Goal: Communication & Community: Answer question/provide support

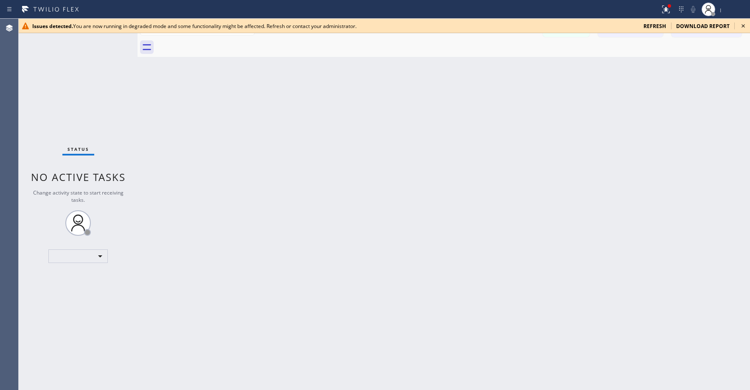
click at [656, 27] on span "refresh" at bounding box center [655, 25] width 22 height 7
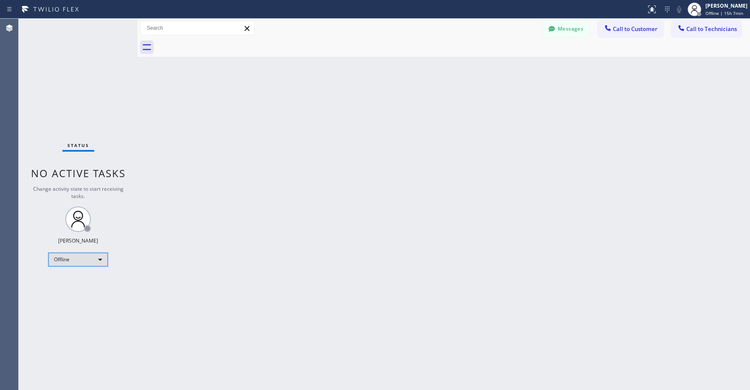
click at [75, 264] on div "Offline" at bounding box center [77, 260] width 59 height 14
click at [73, 290] on li "Unavailable" at bounding box center [78, 292] width 58 height 10
click at [70, 108] on div "Status No active tasks Change activity state to start receiving tasks. Axel Men…" at bounding box center [78, 204] width 119 height 371
click at [261, 191] on div "Back to Dashboard Change Sender ID Customers Technicians JT Janie Terry 10/02 0…" at bounding box center [444, 204] width 613 height 371
click at [65, 77] on div "Status No active tasks Change activity state to start receiving tasks. Axel Men…" at bounding box center [78, 204] width 119 height 371
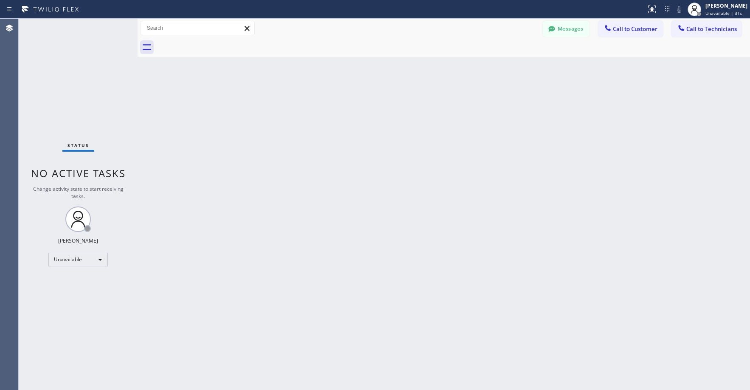
click at [92, 82] on div "Status No active tasks Change activity state to start receiving tasks. Axel Men…" at bounding box center [78, 204] width 119 height 371
click at [90, 90] on div "Status No active tasks Change activity state to start receiving tasks. Axel Men…" at bounding box center [78, 204] width 119 height 371
click at [65, 71] on div "Status No active tasks Change activity state to start receiving tasks. Axel Men…" at bounding box center [78, 204] width 119 height 371
click at [102, 95] on div "Status No active tasks Change activity state to start receiving tasks. Axel Men…" at bounding box center [78, 204] width 119 height 371
click at [65, 81] on div "Status No active tasks Change activity state to start receiving tasks. Axel Men…" at bounding box center [78, 204] width 119 height 371
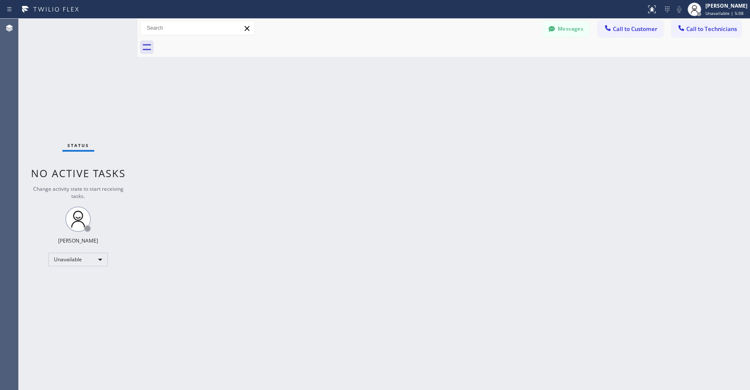
click at [65, 64] on div "Status No active tasks Change activity state to start receiving tasks. Axel Men…" at bounding box center [78, 204] width 119 height 371
click at [78, 80] on div "Status No active tasks Change activity state to start receiving tasks. Axel Men…" at bounding box center [78, 204] width 119 height 371
drag, startPoint x: 91, startPoint y: 79, endPoint x: 93, endPoint y: 101, distance: 23.0
click at [92, 84] on div "Status No active tasks Change activity state to start receiving tasks. Axel Men…" at bounding box center [78, 204] width 119 height 371
click at [50, 116] on div "Status No active tasks Change activity state to start receiving tasks. Axel Men…" at bounding box center [78, 204] width 119 height 371
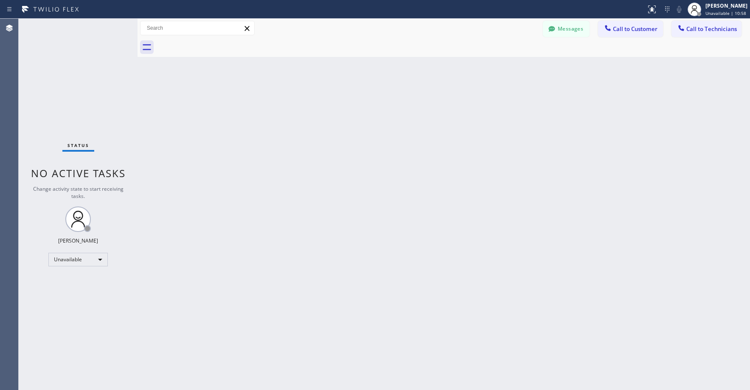
click at [82, 96] on div "Status No active tasks Change activity state to start receiving tasks. Axel Men…" at bounding box center [78, 204] width 119 height 371
click at [64, 64] on div "Status No active tasks Change activity state to start receiving tasks. Axel Men…" at bounding box center [78, 204] width 119 height 371
click at [63, 83] on div "Status No active tasks Change activity state to start receiving tasks. Axel Men…" at bounding box center [78, 204] width 119 height 371
click at [42, 64] on div "Status No active tasks Change activity state to start receiving tasks. Axel Men…" at bounding box center [78, 204] width 119 height 371
click at [63, 93] on div "Status No active tasks Change activity state to start receiving tasks. Axel Men…" at bounding box center [78, 204] width 119 height 371
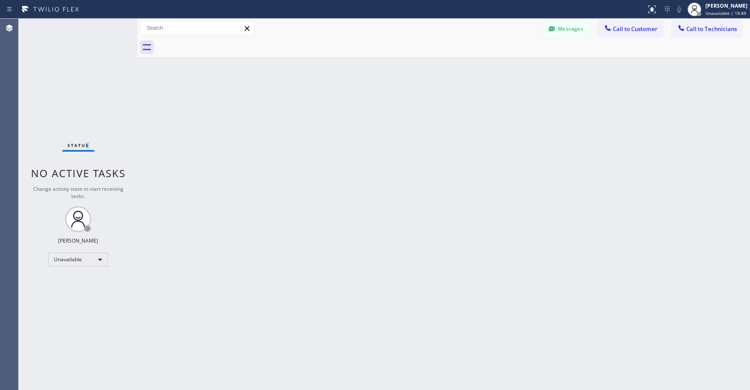
drag, startPoint x: 87, startPoint y: 80, endPoint x: 76, endPoint y: 127, distance: 48.8
click at [87, 81] on div "Status No active tasks Change activity state to start receiving tasks. Axel Men…" at bounding box center [78, 204] width 119 height 371
click at [60, 45] on div "Status No active tasks Change activity state to start receiving tasks. Axel Men…" at bounding box center [78, 204] width 119 height 371
click at [68, 65] on div "Status No active tasks Change activity state to start receiving tasks. Axel Men…" at bounding box center [78, 204] width 119 height 371
click at [564, 28] on button "Messages" at bounding box center [566, 29] width 47 height 16
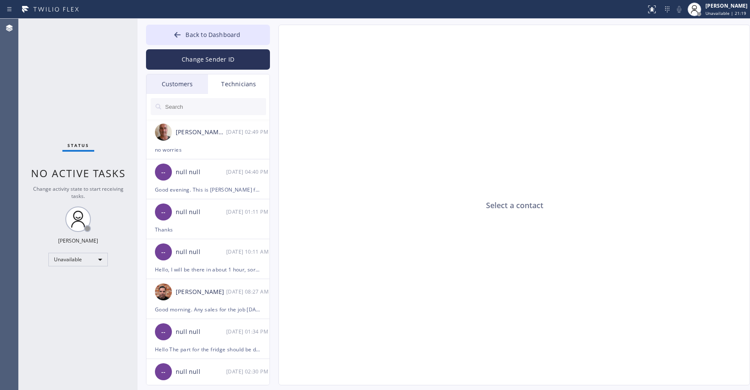
click at [187, 82] on div "Customers" at bounding box center [177, 84] width 62 height 20
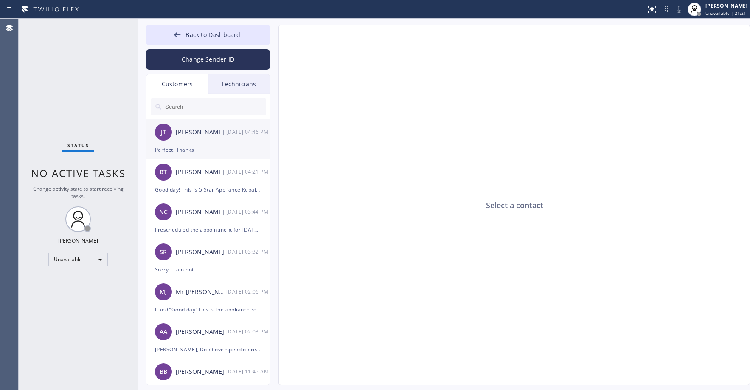
click at [219, 143] on div "JT Janie Terry 10/02 04:46 PM" at bounding box center [208, 131] width 124 height 25
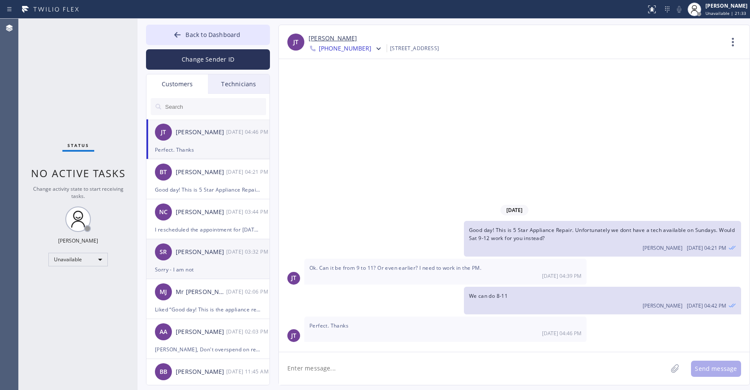
click at [214, 266] on div "Sorry - I am not" at bounding box center [208, 269] width 106 height 10
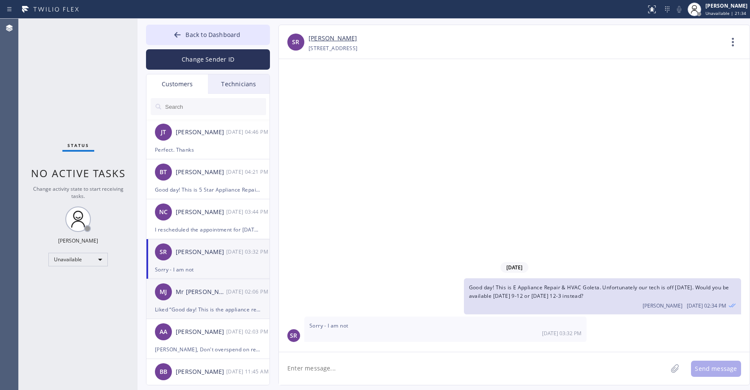
click at [214, 295] on div "Mr Jonathan" at bounding box center [201, 292] width 51 height 10
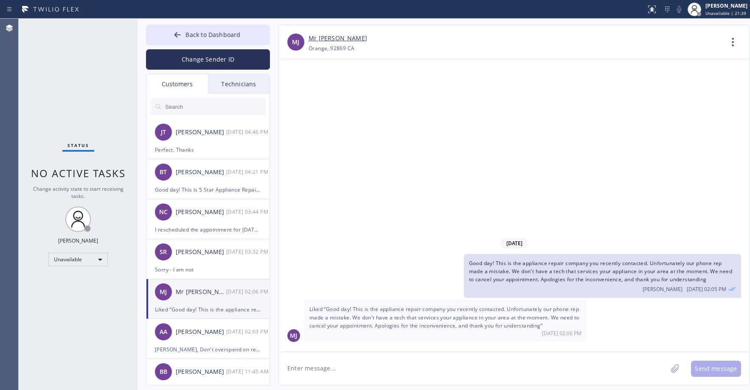
click at [82, 87] on div "Status No active tasks Change activity state to start receiving tasks. Axel Men…" at bounding box center [78, 204] width 119 height 371
click at [83, 83] on div "Status No active tasks Change activity state to start receiving tasks. Axel Men…" at bounding box center [78, 204] width 119 height 371
click at [217, 31] on span "Back to Dashboard" at bounding box center [213, 35] width 55 height 8
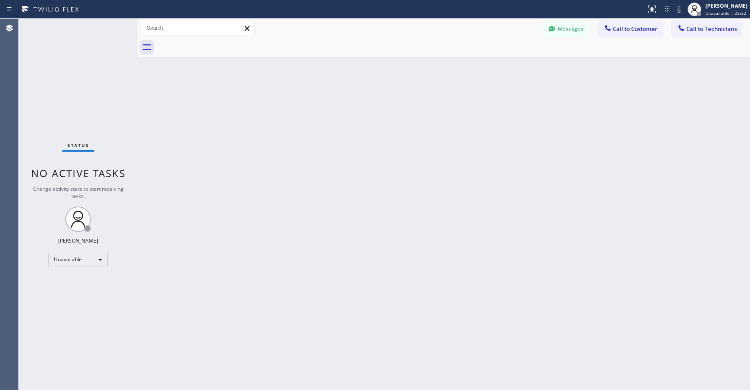
click at [70, 71] on div "Status No active tasks Change activity state to start receiving tasks. Axel Men…" at bounding box center [78, 204] width 119 height 371
click at [81, 117] on div "Status No active tasks Change activity state to start receiving tasks. Axel Men…" at bounding box center [78, 204] width 119 height 371
drag, startPoint x: 84, startPoint y: 91, endPoint x: 399, endPoint y: 50, distance: 317.7
click at [87, 91] on div "Status No active tasks Change activity state to start receiving tasks. Axel Men…" at bounding box center [78, 204] width 119 height 371
click at [552, 33] on div at bounding box center [552, 30] width 10 height 10
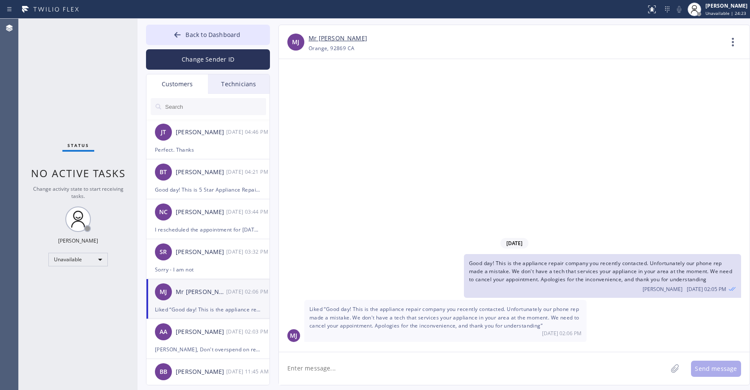
click at [183, 105] on input "text" at bounding box center [215, 106] width 102 height 17
paste input "NH6M9H"
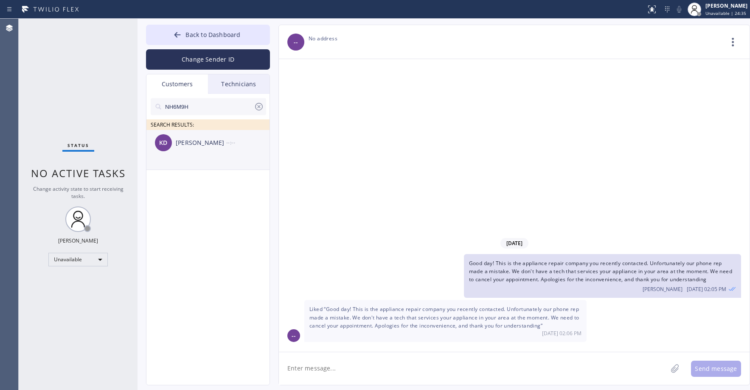
type input "NH6M9H"
click at [222, 161] on li "KD Kate Ditzler --:--" at bounding box center [208, 150] width 124 height 40
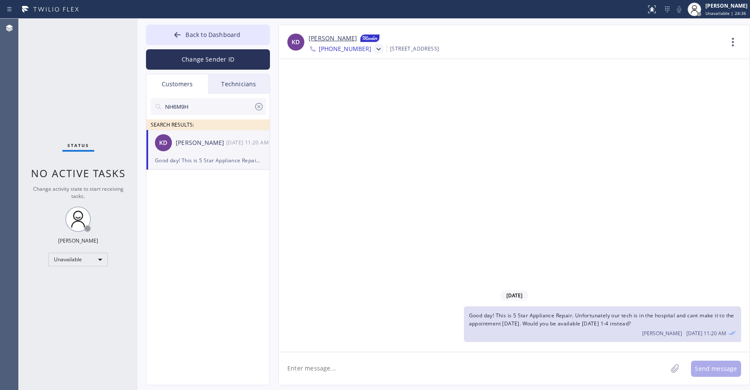
click at [374, 51] on icon at bounding box center [378, 49] width 8 height 8
click at [352, 105] on div "+18316888292" at bounding box center [358, 108] width 98 height 20
click at [374, 50] on icon at bounding box center [378, 49] width 8 height 8
click at [361, 86] on div "+18482105227" at bounding box center [358, 88] width 98 height 20
click at [378, 370] on textarea at bounding box center [473, 368] width 388 height 33
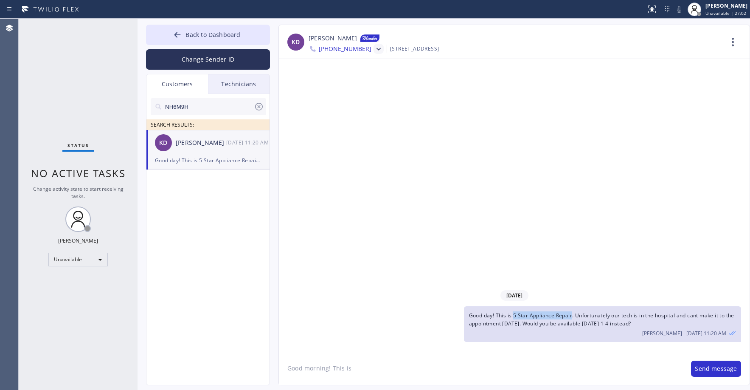
drag, startPoint x: 514, startPoint y: 316, endPoint x: 573, endPoint y: 318, distance: 59.0
click at [573, 318] on span "Good day! This is 5 Star Appliance Repair. Unfortunately our tech is in the hos…" at bounding box center [601, 319] width 265 height 15
copy span "5 Star Appliance Repair"
click at [364, 367] on textarea "Good morning! This is" at bounding box center [481, 368] width 404 height 33
paste textarea "5 Star Appliance Repair"
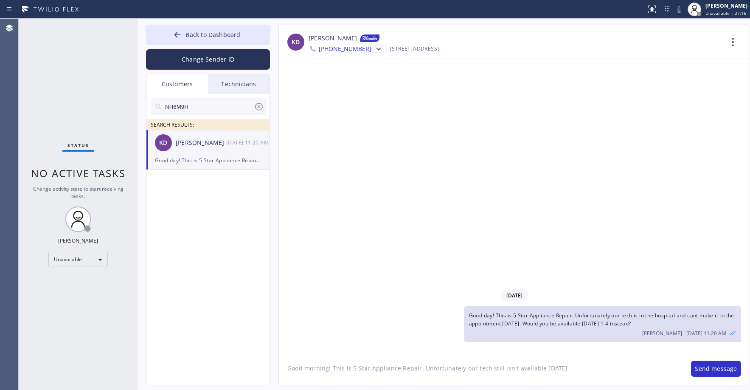
click at [569, 367] on textarea "Good morning! This is 5 Star Appliance Repair. Unfortunately our tech still isn…" at bounding box center [481, 368] width 404 height 33
type textarea "Good morning! This is 5 Star Appliance Repair. Unfortunately our tech still isn…"
click at [709, 366] on button "Send message" at bounding box center [716, 368] width 50 height 16
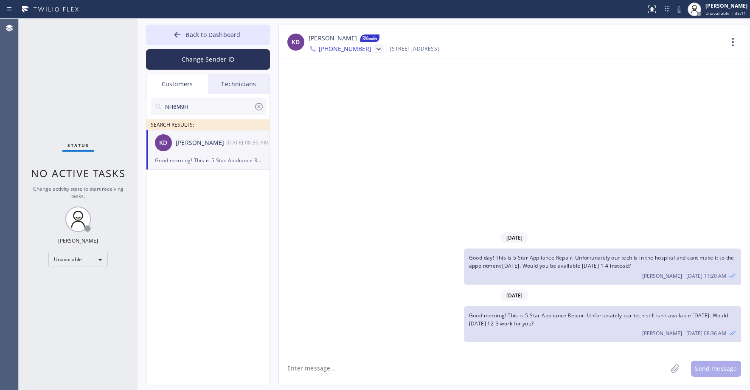
click at [258, 108] on icon at bounding box center [259, 106] width 10 height 10
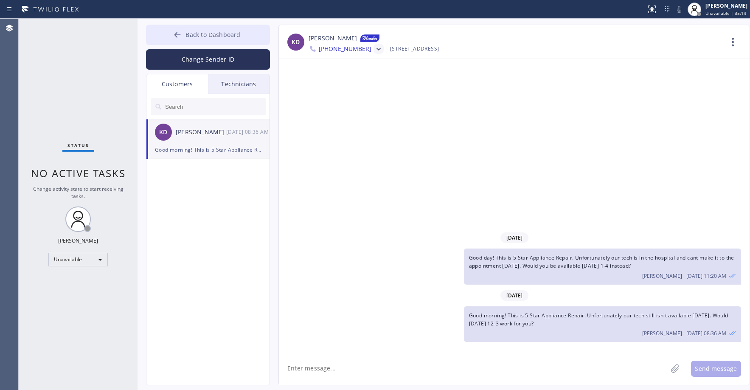
click at [203, 38] on span "Back to Dashboard" at bounding box center [213, 35] width 55 height 8
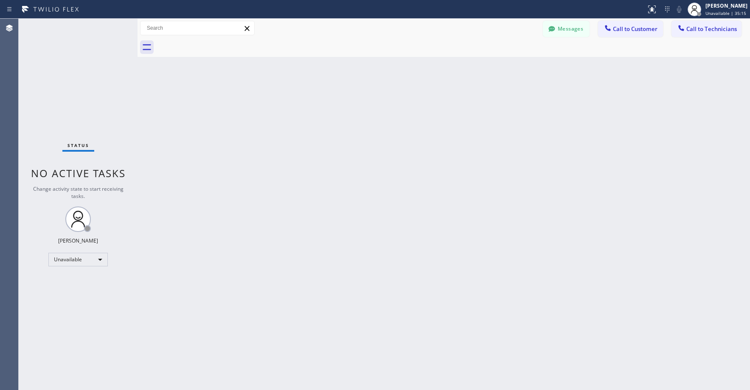
click at [86, 67] on div "Status No active tasks Change activity state to start receiving tasks. Axel Men…" at bounding box center [78, 204] width 119 height 371
click at [74, 83] on div "Status No active tasks Change activity state to start receiving tasks. Axel Men…" at bounding box center [78, 204] width 119 height 371
click at [86, 107] on div "Status No active tasks Change activity state to start receiving tasks. Axel Men…" at bounding box center [78, 204] width 119 height 371
click at [67, 77] on div "Status No active tasks Change activity state to start receiving tasks. Axel Men…" at bounding box center [78, 204] width 119 height 371
click at [82, 64] on div "Status No active tasks Change activity state to start receiving tasks. Axel Men…" at bounding box center [78, 204] width 119 height 371
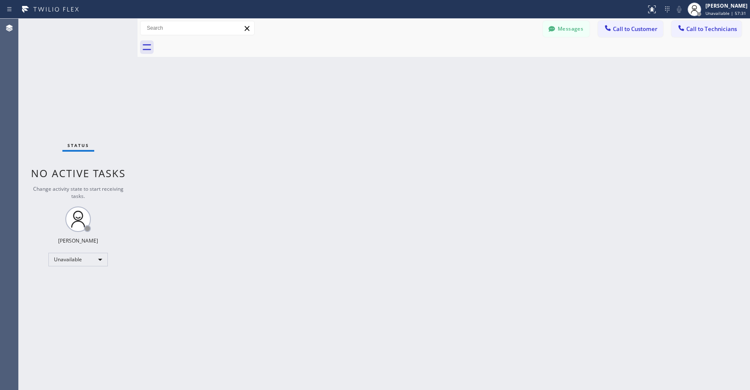
drag, startPoint x: 82, startPoint y: 100, endPoint x: 76, endPoint y: 142, distance: 42.8
click at [82, 101] on div "Status No active tasks Change activity state to start receiving tasks. Axel Men…" at bounding box center [78, 204] width 119 height 371
click at [91, 58] on div "Status No active tasks Change activity state to start receiving tasks. Axel Men…" at bounding box center [78, 204] width 119 height 371
click at [51, 66] on div "Status No active tasks Change activity state to start receiving tasks. Axel Men…" at bounding box center [78, 204] width 119 height 371
click at [80, 74] on div "Status No active tasks Change activity state to start receiving tasks. Axel Men…" at bounding box center [78, 204] width 119 height 371
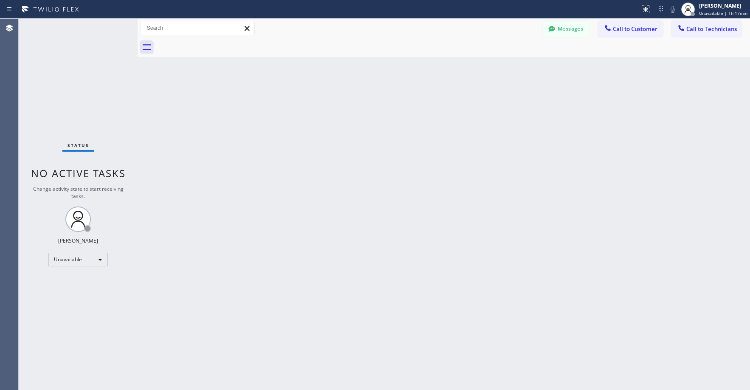
click at [38, 61] on div "Status No active tasks Change activity state to start receiving tasks. Axel Men…" at bounding box center [78, 204] width 119 height 371
click at [86, 98] on div "Status No active tasks Change activity state to start receiving tasks. Axel Men…" at bounding box center [78, 204] width 119 height 371
drag, startPoint x: 75, startPoint y: 83, endPoint x: 49, endPoint y: 177, distance: 97.7
click at [75, 86] on div "Status No active tasks Change activity state to start receiving tasks. Axel Men…" at bounding box center [78, 204] width 119 height 371
click at [85, 96] on div "Status No active tasks Change activity state to start receiving tasks. Axel Men…" at bounding box center [78, 204] width 119 height 371
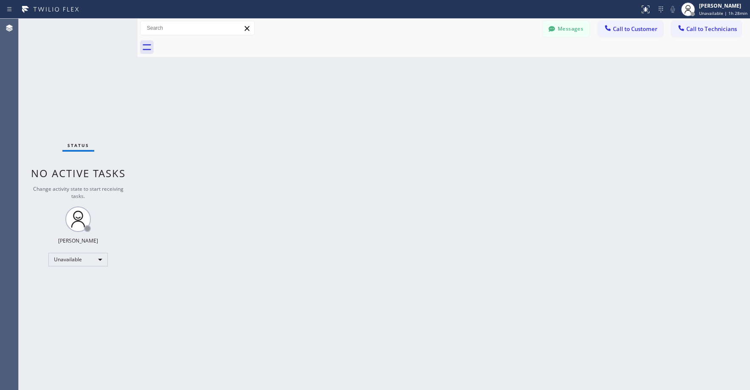
click at [94, 82] on div "Status No active tasks Change activity state to start receiving tasks. Axel Men…" at bounding box center [78, 204] width 119 height 371
drag, startPoint x: 64, startPoint y: 60, endPoint x: 219, endPoint y: 5, distance: 165.0
click at [65, 60] on div "Status No active tasks Change activity state to start receiving tasks. Axel Men…" at bounding box center [78, 204] width 119 height 371
drag, startPoint x: 90, startPoint y: 70, endPoint x: 456, endPoint y: 42, distance: 366.5
click at [93, 70] on div "Status No active tasks Change activity state to start receiving tasks. Axel Men…" at bounding box center [78, 204] width 119 height 371
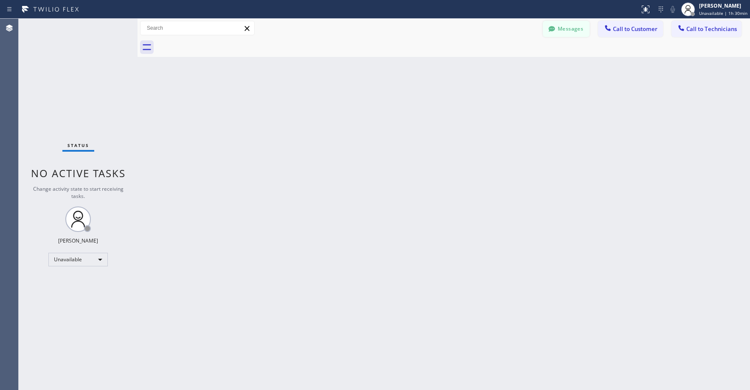
click at [563, 27] on button "Messages" at bounding box center [566, 29] width 47 height 16
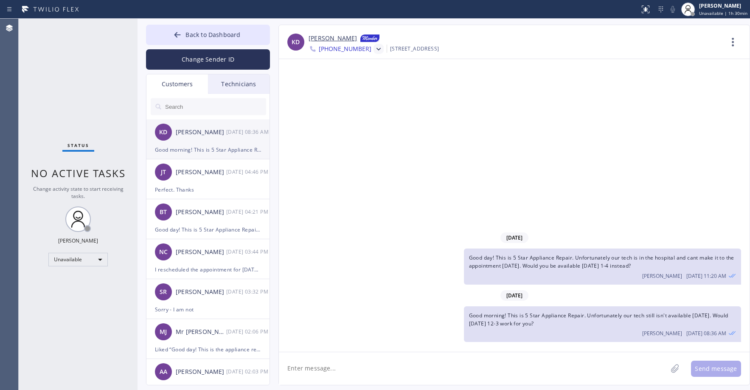
click at [213, 146] on div "Good morning! This is 5 Star Appliance Repair. Unfortunately our tech still isn…" at bounding box center [208, 150] width 106 height 10
click at [211, 36] on span "Back to Dashboard" at bounding box center [213, 35] width 55 height 8
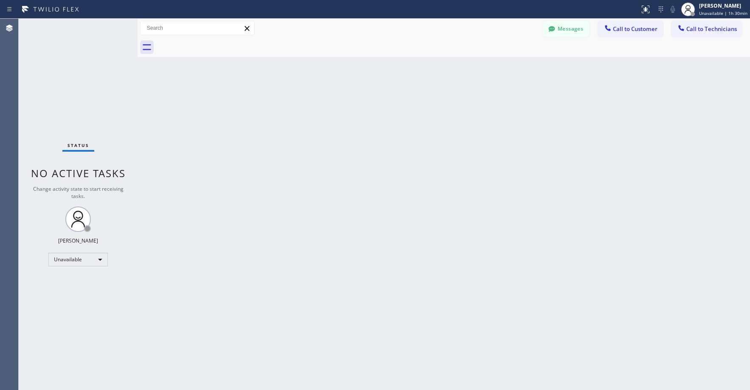
click at [103, 51] on div "Status No active tasks Change activity state to start receiving tasks. Axel Men…" at bounding box center [78, 204] width 119 height 371
click at [90, 73] on div "Status No active tasks Change activity state to start receiving tasks. Axel Men…" at bounding box center [78, 204] width 119 height 371
click at [62, 52] on div "Status No active tasks Change activity state to start receiving tasks. Axel Men…" at bounding box center [78, 204] width 119 height 371
drag, startPoint x: 72, startPoint y: 90, endPoint x: 70, endPoint y: 236, distance: 145.6
click at [72, 91] on div "Status No active tasks Change activity state to start receiving tasks. Axel Men…" at bounding box center [78, 204] width 119 height 371
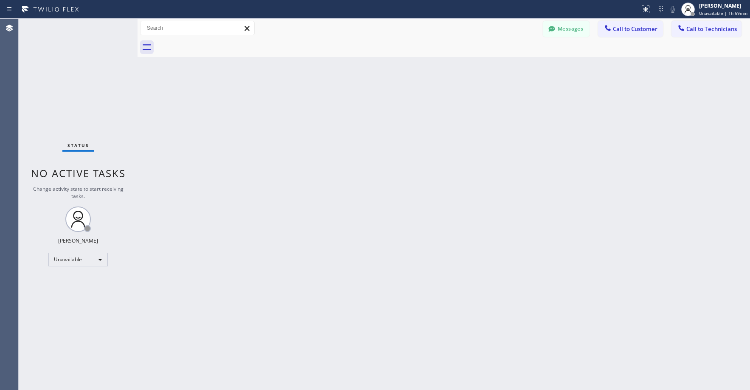
click at [67, 89] on div "Status No active tasks Change activity state to start receiving tasks. Axel Men…" at bounding box center [78, 204] width 119 height 371
drag, startPoint x: 79, startPoint y: 73, endPoint x: 68, endPoint y: 219, distance: 146.8
click at [79, 74] on div "Status No active tasks Change activity state to start receiving tasks. Axel Men…" at bounding box center [78, 204] width 119 height 371
click at [51, 98] on div "Status No active tasks Change activity state to start receiving tasks. Axel Men…" at bounding box center [78, 204] width 119 height 371
drag, startPoint x: 84, startPoint y: 82, endPoint x: 84, endPoint y: 122, distance: 40.3
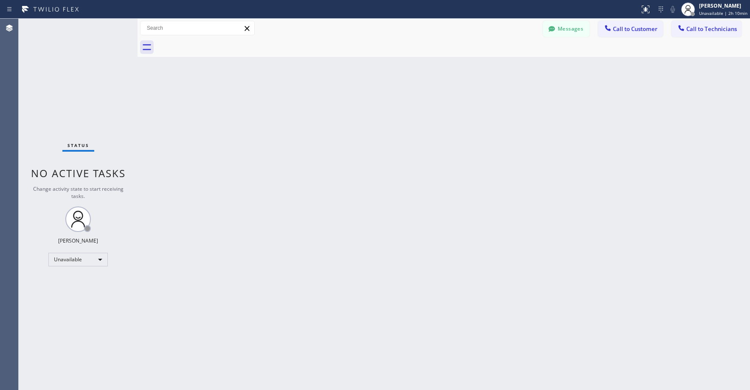
click at [84, 82] on div "Status No active tasks Change activity state to start receiving tasks. Axel Men…" at bounding box center [78, 204] width 119 height 371
click at [68, 262] on div "Unavailable" at bounding box center [77, 260] width 59 height 14
click at [73, 301] on li "Break" at bounding box center [78, 303] width 58 height 10
click at [95, 91] on div "Status No active tasks Change activity state to start receiving tasks. Axel Men…" at bounding box center [78, 204] width 119 height 371
click at [80, 259] on div "Break" at bounding box center [77, 260] width 59 height 14
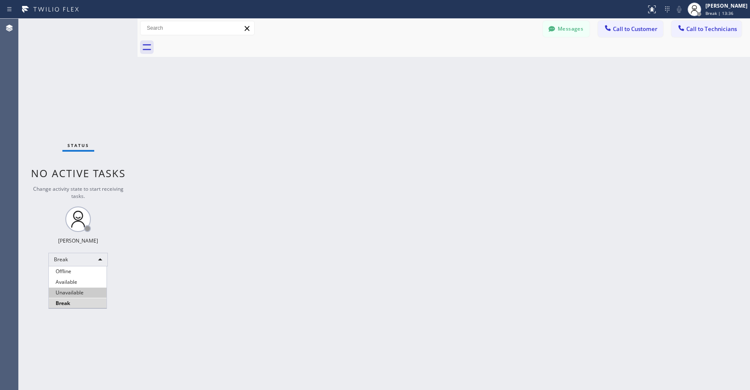
click at [68, 288] on li "Unavailable" at bounding box center [78, 292] width 58 height 10
click at [64, 96] on div "Status No active tasks Change activity state to start receiving tasks. Axel Men…" at bounding box center [78, 204] width 119 height 371
click at [72, 99] on div "Status No active tasks Change activity state to start receiving tasks. Axel Men…" at bounding box center [78, 204] width 119 height 371
click at [72, 92] on div "Status No active tasks Change activity state to start receiving tasks. Axel Men…" at bounding box center [78, 204] width 119 height 371
click at [87, 77] on div "Status No active tasks Change activity state to start receiving tasks. Axel Men…" at bounding box center [78, 204] width 119 height 371
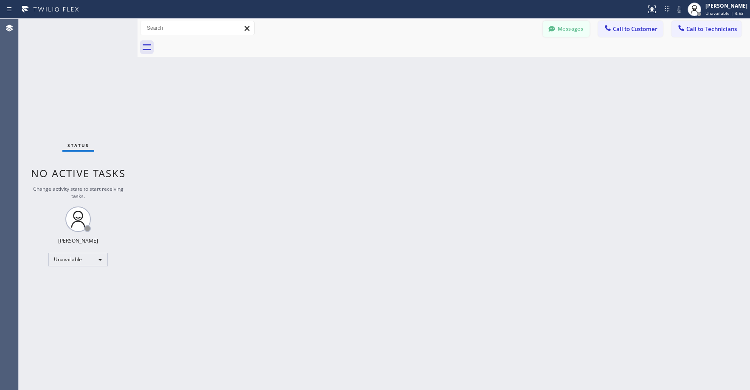
click at [558, 33] on button "Messages" at bounding box center [566, 29] width 47 height 16
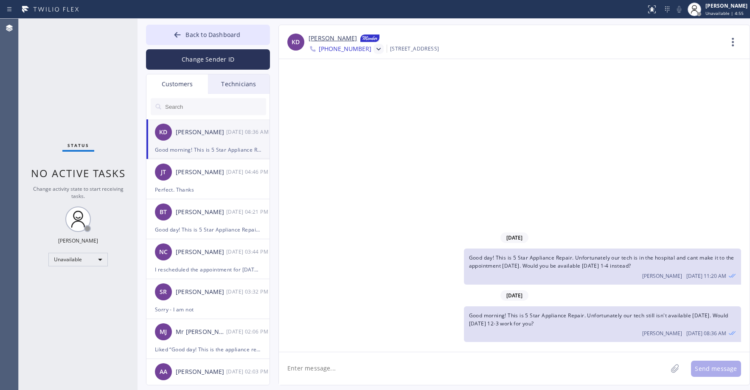
click at [191, 130] on div "Kate Ditzler" at bounding box center [201, 132] width 51 height 10
drag, startPoint x: 86, startPoint y: 79, endPoint x: 84, endPoint y: 90, distance: 10.7
click at [86, 81] on div "Status No active tasks Change activity state to start receiving tasks. Axel Men…" at bounding box center [78, 204] width 119 height 371
click at [72, 59] on div "Status No active tasks Change activity state to start receiving tasks. Axel Men…" at bounding box center [78, 204] width 119 height 371
click at [212, 36] on span "Back to Dashboard" at bounding box center [213, 35] width 55 height 8
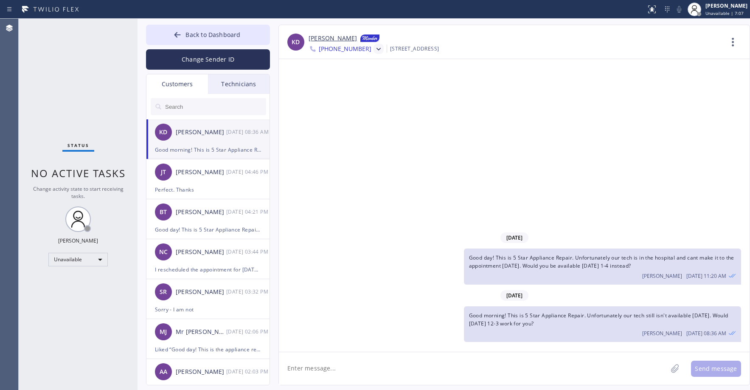
click at [33, 82] on div "Status No active tasks Change activity state to start receiving tasks. Axel Men…" at bounding box center [78, 204] width 119 height 371
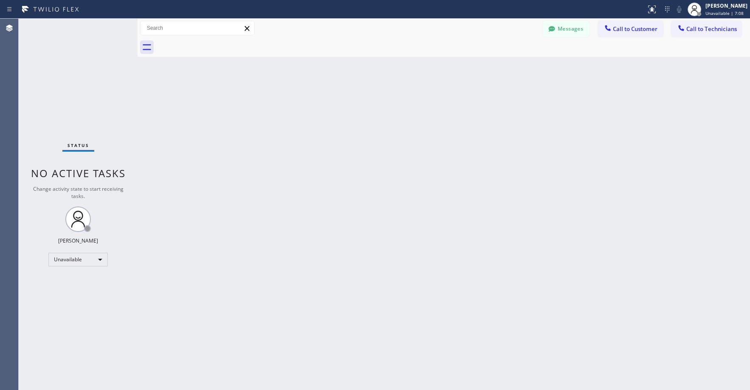
drag, startPoint x: 82, startPoint y: 81, endPoint x: 97, endPoint y: 82, distance: 14.9
click at [97, 82] on div "Status No active tasks Change activity state to start receiving tasks. Axel Men…" at bounding box center [78, 204] width 119 height 371
click at [65, 62] on div "Status No active tasks Change activity state to start receiving tasks. Axel Men…" at bounding box center [78, 204] width 119 height 371
drag, startPoint x: 48, startPoint y: 71, endPoint x: 222, endPoint y: 0, distance: 188.5
click at [48, 71] on div "Status No active tasks Change activity state to start receiving tasks. Axel Men…" at bounding box center [78, 204] width 119 height 371
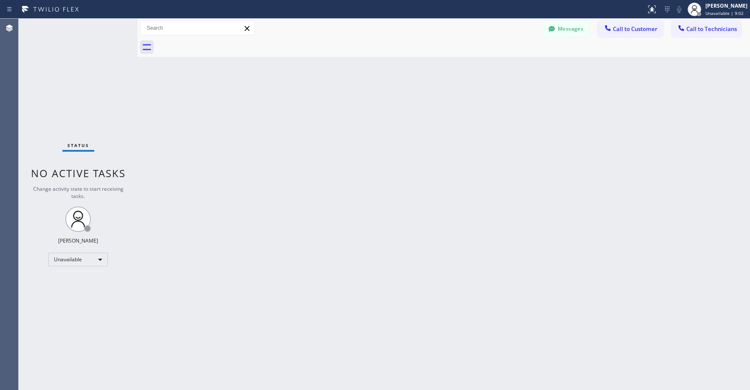
click at [59, 71] on div "Status No active tasks Change activity state to start receiving tasks. Axel Men…" at bounding box center [78, 204] width 119 height 371
click at [74, 73] on div "Status No active tasks Change activity state to start receiving tasks. Axel Men…" at bounding box center [78, 204] width 119 height 371
click at [564, 30] on button "Messages" at bounding box center [566, 29] width 47 height 16
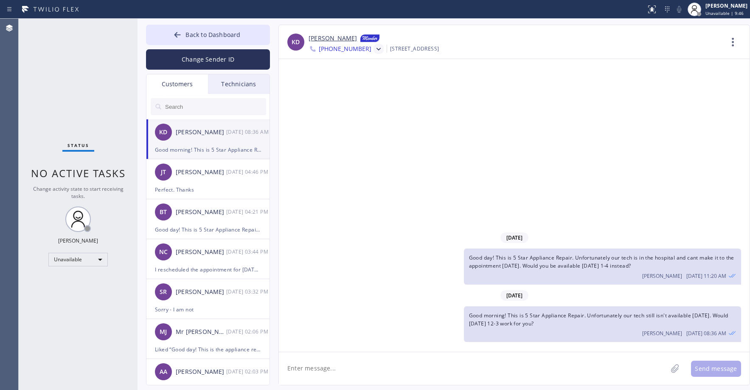
click at [180, 107] on input "text" at bounding box center [215, 106] width 102 height 17
paste input "QIDE9S"
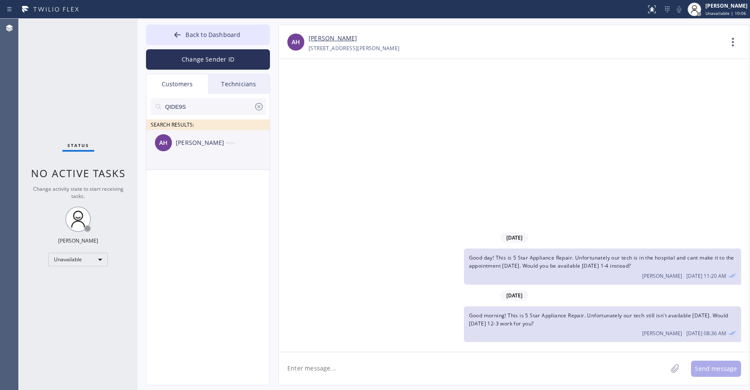
type input "QIDE9S"
click at [228, 163] on li "AH Alisa Hall --:--" at bounding box center [208, 150] width 124 height 40
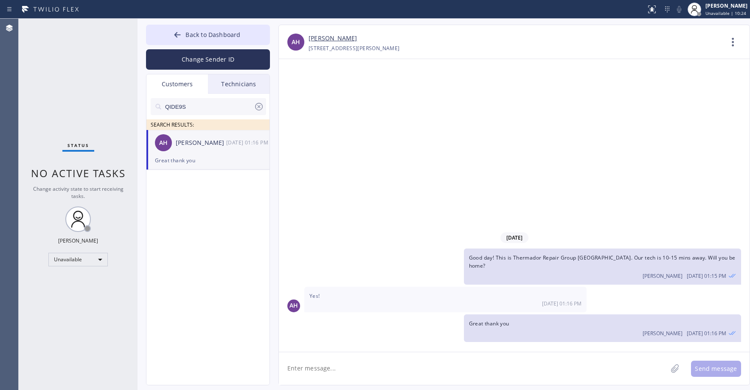
click at [366, 371] on textarea at bounding box center [473, 368] width 388 height 33
paste textarea "Thermador Repair Group Menlo Park"
click at [65, 66] on div "Status No active tasks Change activity state to start receiving tasks. Axel Men…" at bounding box center [78, 204] width 119 height 371
click at [622, 368] on textarea "Good day! This is Thermador Repair Group Menlo Park. Unfortunately our tech won…" at bounding box center [481, 368] width 404 height 33
click at [77, 74] on div "Status No active tasks Change activity state to start receiving tasks. Axel Men…" at bounding box center [78, 204] width 119 height 371
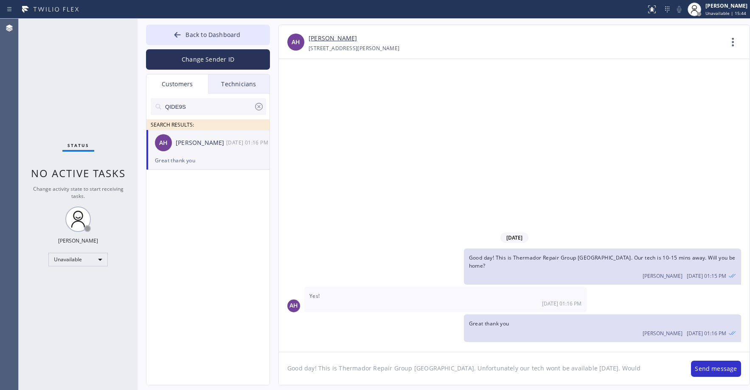
click at [628, 368] on textarea "Good day! This is Thermador Repair Group Menlo Park. Unfortunately our tech won…" at bounding box center [481, 368] width 404 height 33
drag, startPoint x: 96, startPoint y: 80, endPoint x: 107, endPoint y: 123, distance: 44.4
click at [96, 82] on div "Status No active tasks Change activity state to start receiving tasks. Axel Men…" at bounding box center [78, 204] width 119 height 371
drag, startPoint x: 69, startPoint y: 64, endPoint x: 79, endPoint y: 70, distance: 11.2
click at [68, 66] on div "Status No active tasks Change activity state to start receiving tasks. Axel Men…" at bounding box center [78, 204] width 119 height 371
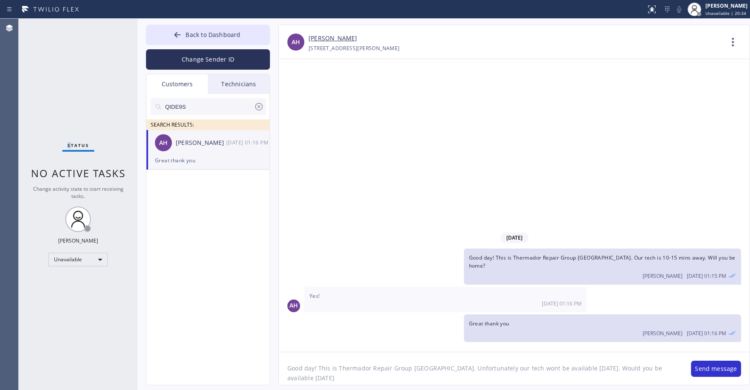
click at [68, 92] on div "Status No active tasks Change activity state to start receiving tasks. Axel Men…" at bounding box center [78, 204] width 119 height 371
click at [217, 31] on span "Back to Dashboard" at bounding box center [213, 35] width 55 height 8
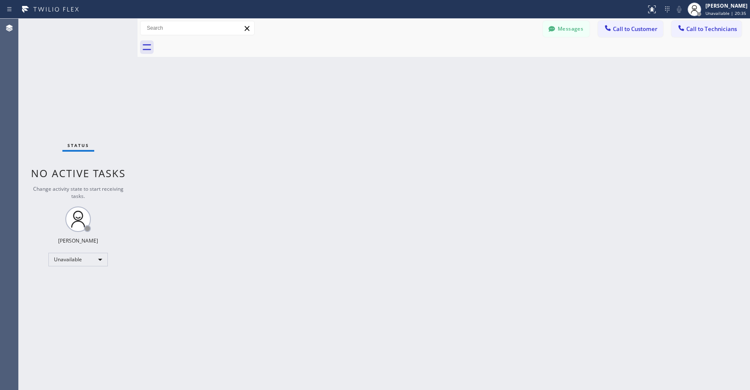
drag, startPoint x: 110, startPoint y: 58, endPoint x: 93, endPoint y: 70, distance: 20.4
click at [104, 62] on div "Status No active tasks Change activity state to start receiving tasks. Axel Men…" at bounding box center [78, 204] width 119 height 371
click at [571, 31] on button "Messages" at bounding box center [566, 29] width 47 height 16
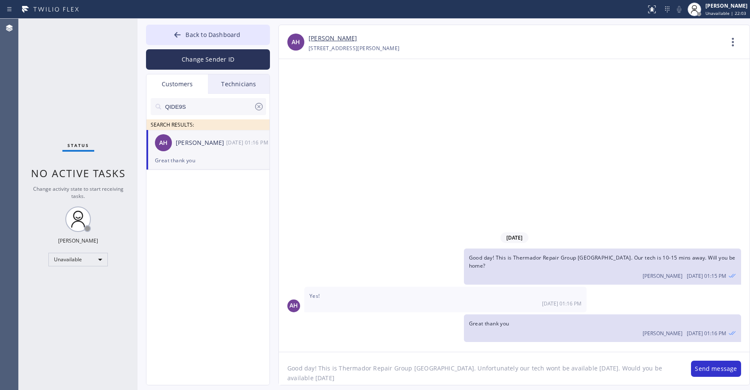
click at [334, 380] on textarea "Good day! This is Thermador Repair Group Menlo Park. Unfortunately our tech won…" at bounding box center [481, 368] width 404 height 33
type textarea "Good day! This is Thermador Repair Group Menlo Park. Unfortunately our tech won…"
click at [694, 368] on button "Send message" at bounding box center [716, 368] width 50 height 16
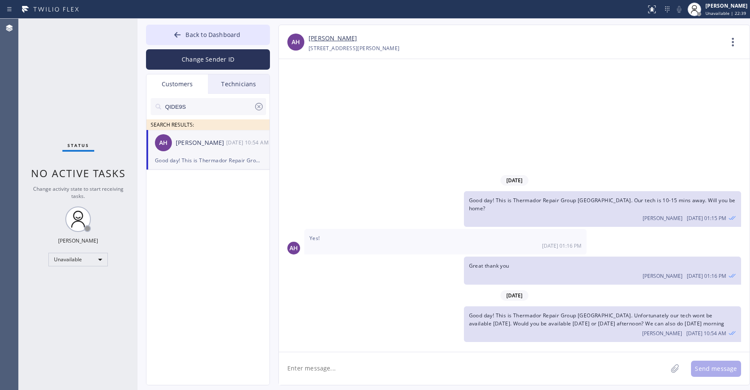
drag, startPoint x: 82, startPoint y: 73, endPoint x: 99, endPoint y: 84, distance: 20.6
click at [82, 73] on div "Status No active tasks Change activity state to start receiving tasks. Axel Men…" at bounding box center [78, 204] width 119 height 371
click at [209, 27] on button "Back to Dashboard" at bounding box center [208, 35] width 124 height 20
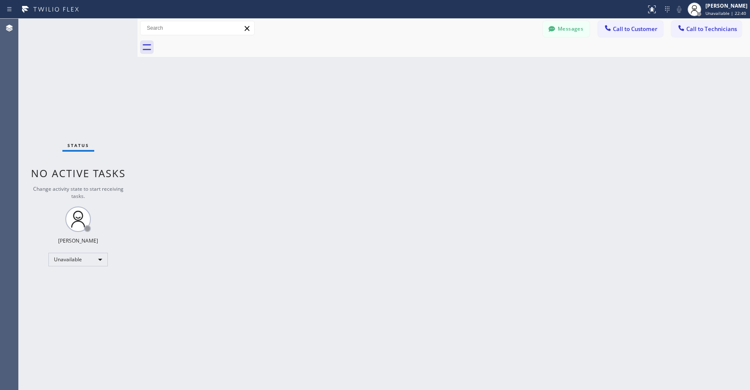
drag, startPoint x: 67, startPoint y: 72, endPoint x: 61, endPoint y: 265, distance: 193.2
click at [66, 73] on div "Status No active tasks Change activity state to start receiving tasks. Axel Men…" at bounding box center [78, 204] width 119 height 371
click at [78, 94] on div "Status No active tasks Change activity state to start receiving tasks. Axel Men…" at bounding box center [78, 204] width 119 height 371
click at [564, 35] on button "Messages" at bounding box center [566, 29] width 47 height 16
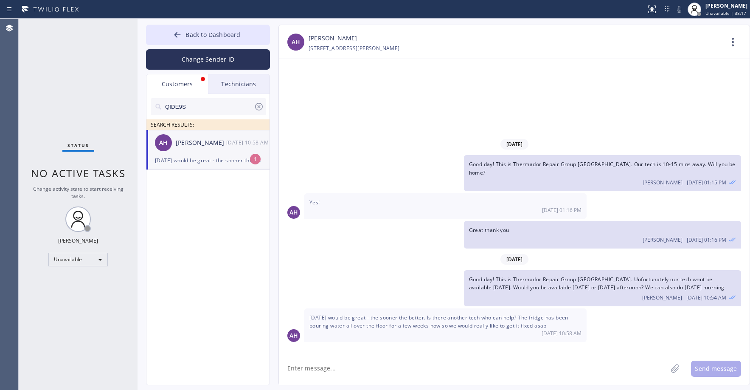
click at [186, 138] on div "Alisa Hall" at bounding box center [201, 143] width 51 height 10
click at [354, 366] on textarea at bounding box center [473, 368] width 388 height 33
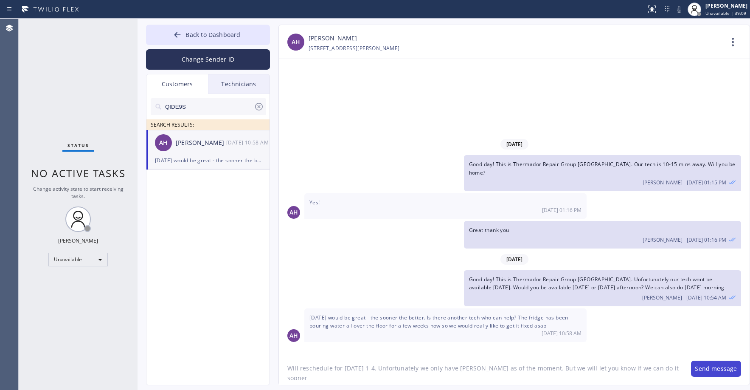
type textarea "Will reschedule for Tuesday 1-4. Unfortunately we only have Tom as of the momen…"
click at [705, 365] on button "Send message" at bounding box center [716, 368] width 50 height 16
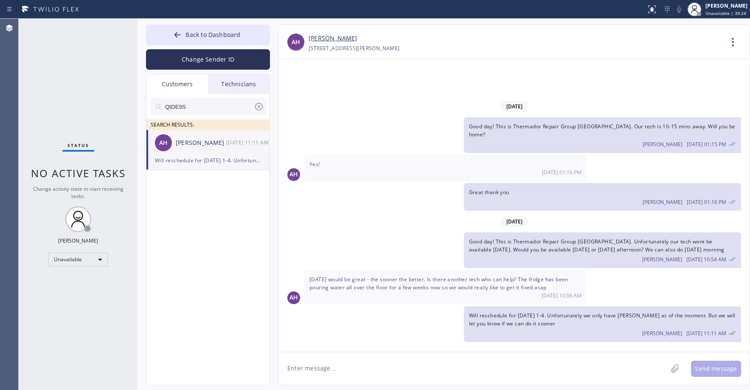
drag, startPoint x: 65, startPoint y: 52, endPoint x: 77, endPoint y: 61, distance: 15.2
click at [65, 52] on div "Status No active tasks Change activity state to start receiving tasks. Axel Men…" at bounding box center [78, 204] width 119 height 371
click at [202, 105] on input "QIDE9S" at bounding box center [209, 106] width 90 height 17
click at [93, 69] on div "Status No active tasks Change activity state to start receiving tasks. Axel Men…" at bounding box center [78, 204] width 119 height 371
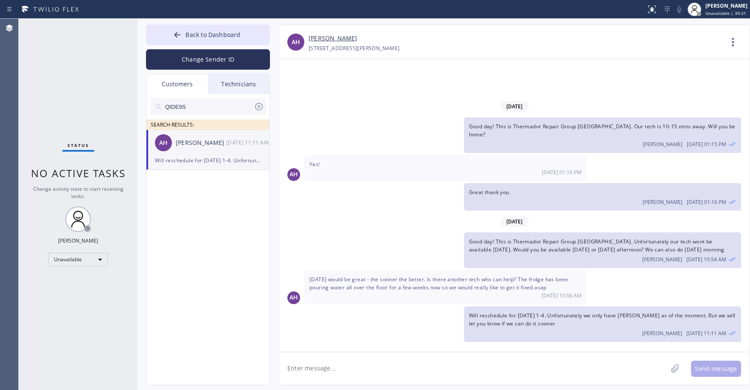
click at [216, 103] on input "QIDE9S" at bounding box center [209, 106] width 90 height 17
paste input "AXE6W"
type input "AXE6WS"
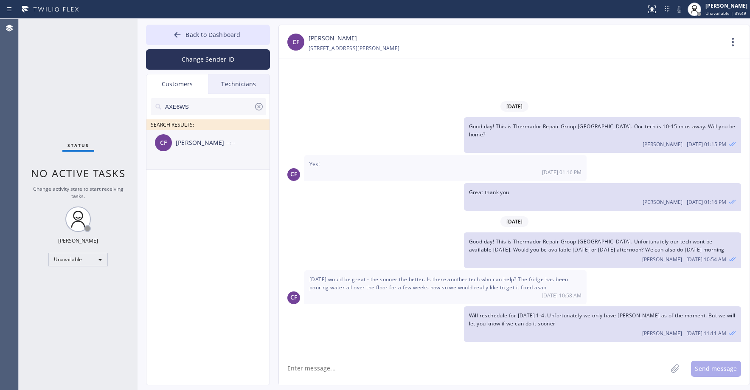
click at [222, 147] on div "Carol Ferguson" at bounding box center [201, 143] width 51 height 10
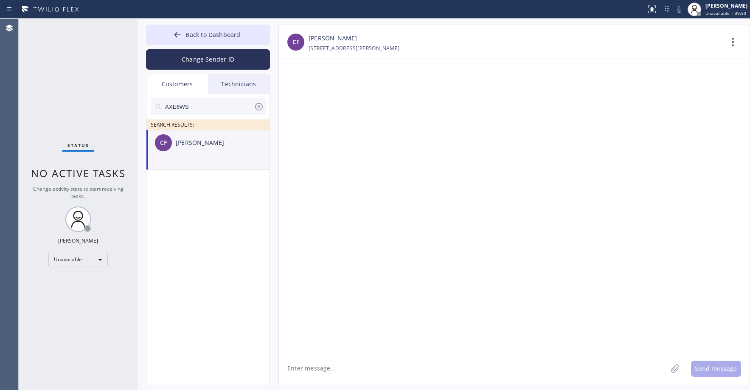
click at [326, 368] on textarea at bounding box center [473, 368] width 388 height 33
paste textarea "AXE6WS"
paste textarea "Viking Repair Service"
type textarea "Good day! This is Viking Repair Service. Unfortunately our tech isnt available …"
click at [717, 366] on button "Send message" at bounding box center [716, 368] width 50 height 16
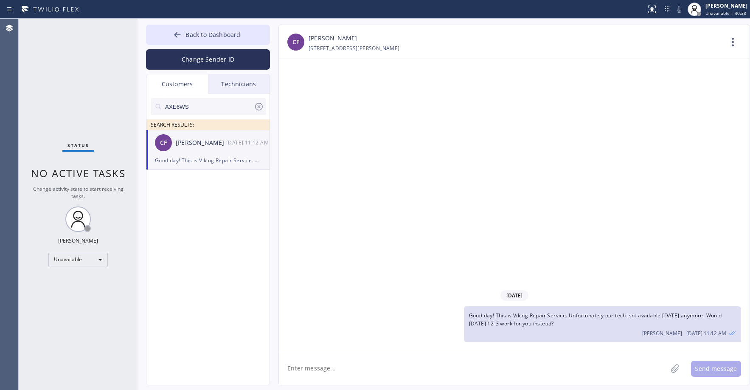
click at [208, 226] on div "AXE6WS SEARCH RESULTS: CF Carol Ferguson 10/03 11:12 AM Good day! This is Vikin…" at bounding box center [208, 249] width 124 height 310
drag, startPoint x: 82, startPoint y: 89, endPoint x: 41, endPoint y: 322, distance: 236.6
click at [82, 89] on div "Status No active tasks Change activity state to start receiving tasks. Axel Men…" at bounding box center [78, 204] width 119 height 371
drag, startPoint x: 68, startPoint y: 89, endPoint x: 76, endPoint y: 108, distance: 20.2
click at [68, 90] on div "Status No active tasks Change activity state to start receiving tasks. Axel Men…" at bounding box center [78, 204] width 119 height 371
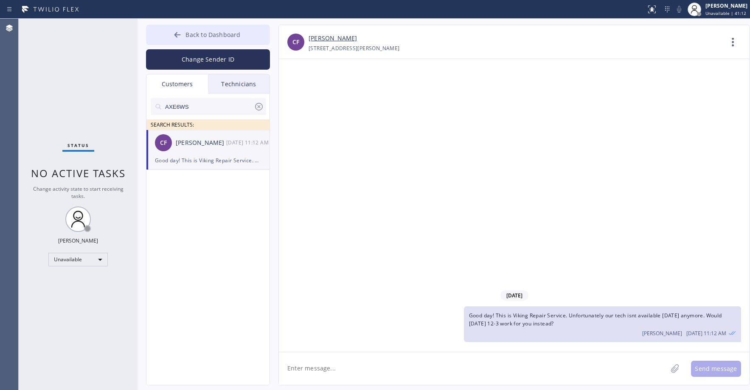
click at [214, 38] on span "Back to Dashboard" at bounding box center [213, 35] width 55 height 8
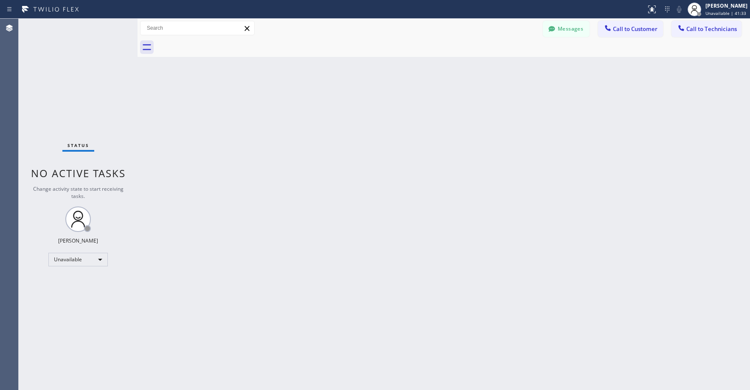
click at [104, 70] on div "Status No active tasks Change activity state to start receiving tasks. Axel Men…" at bounding box center [78, 204] width 119 height 371
drag, startPoint x: 108, startPoint y: 82, endPoint x: 131, endPoint y: 87, distance: 23.9
click at [109, 82] on div "Status No active tasks Change activity state to start receiving tasks. Axel Men…" at bounding box center [78, 204] width 119 height 371
click at [563, 32] on button "Messages" at bounding box center [566, 29] width 47 height 16
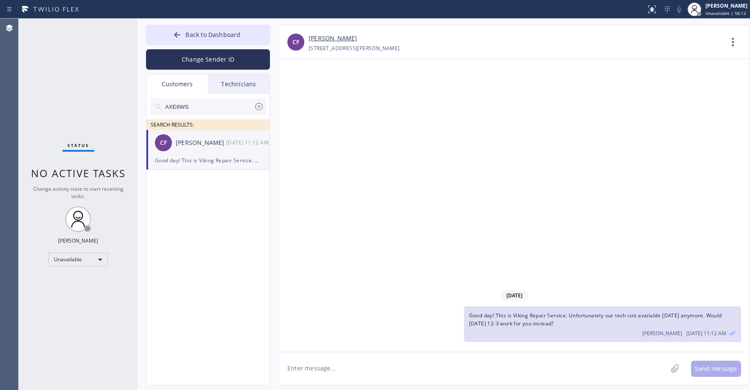
click at [187, 144] on div "Carol Ferguson" at bounding box center [201, 143] width 51 height 10
click at [257, 107] on icon at bounding box center [259, 106] width 10 height 10
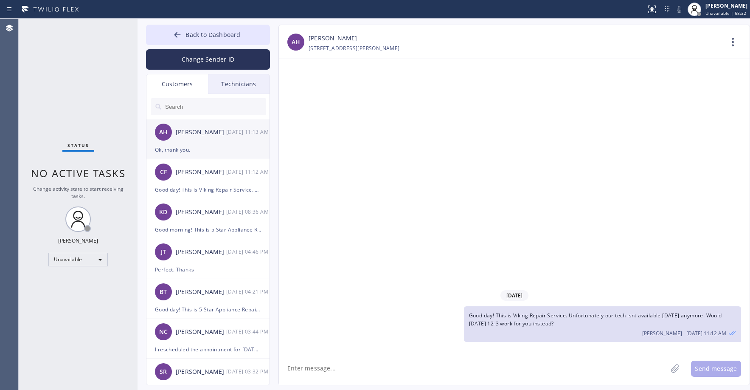
click at [223, 151] on div "Ok, thank you." at bounding box center [208, 150] width 106 height 10
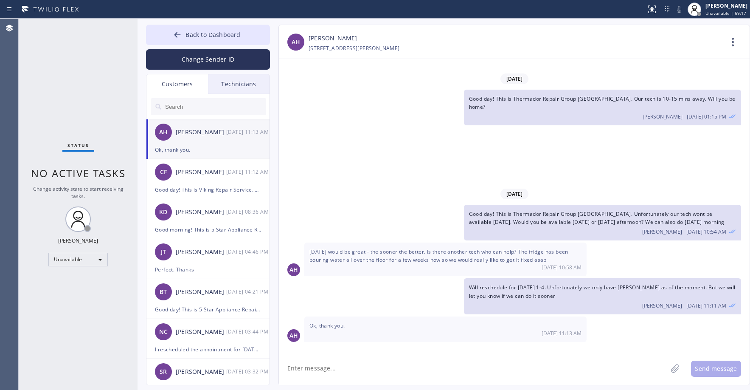
click at [61, 76] on div "Status No active tasks Change activity state to start receiving tasks. Axel Men…" at bounding box center [78, 204] width 119 height 371
click at [92, 89] on div "Status No active tasks Change activity state to start receiving tasks. Axel Men…" at bounding box center [78, 204] width 119 height 371
click at [69, 67] on div "Status No active tasks Change activity state to start receiving tasks. Axel Men…" at bounding box center [78, 204] width 119 height 371
click at [214, 31] on span "Back to Dashboard" at bounding box center [213, 35] width 55 height 8
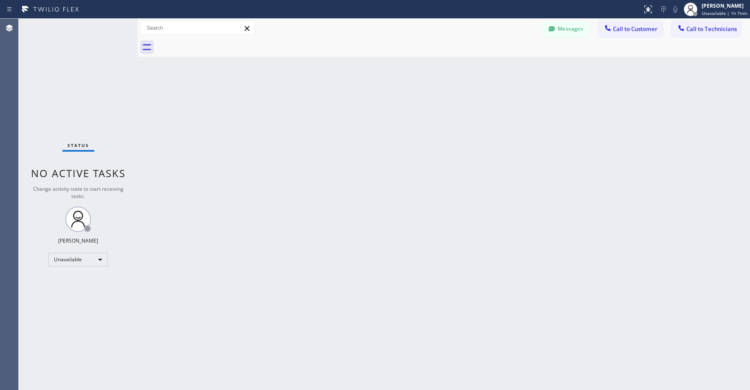
click at [53, 88] on div "Status No active tasks Change activity state to start receiving tasks. Axel Men…" at bounding box center [78, 204] width 119 height 371
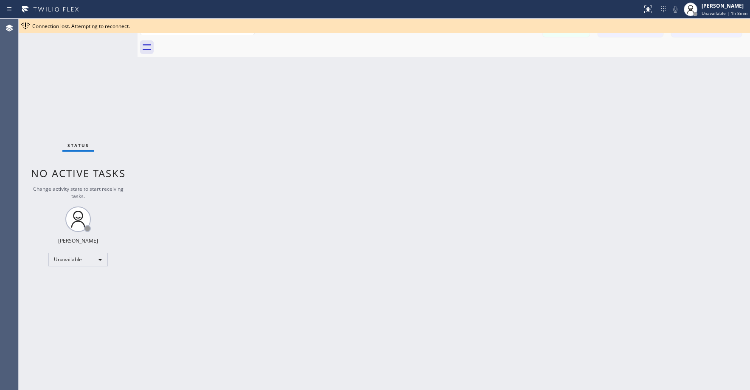
click at [67, 82] on div "Status No active tasks Change activity state to start receiving tasks. Axel Men…" at bounding box center [78, 204] width 119 height 371
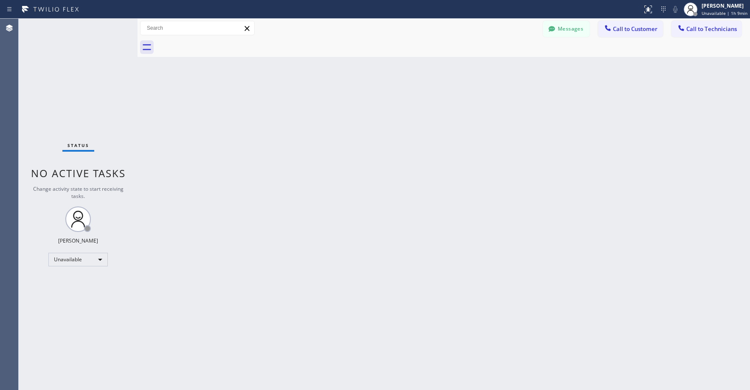
drag, startPoint x: 59, startPoint y: 58, endPoint x: 34, endPoint y: 335, distance: 277.5
click at [59, 59] on div "Status No active tasks Change activity state to start receiving tasks. Axel Men…" at bounding box center [78, 204] width 119 height 371
click at [53, 51] on div "Status No active tasks Change activity state to start receiving tasks. Axel Men…" at bounding box center [78, 204] width 119 height 371
click at [65, 257] on div "Unavailable" at bounding box center [77, 260] width 59 height 14
click at [67, 304] on li "Break" at bounding box center [78, 303] width 58 height 10
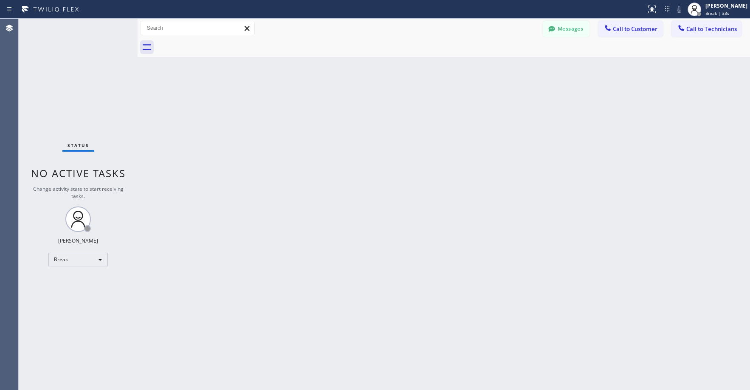
click at [94, 90] on div "Status No active tasks Change activity state to start receiving tasks. Axel Men…" at bounding box center [78, 204] width 119 height 371
